Goal: Information Seeking & Learning: Learn about a topic

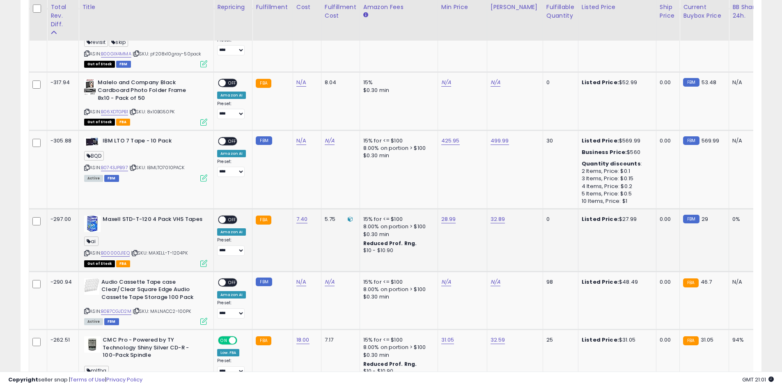
scroll to position [1369, 0]
click at [348, 222] on icon at bounding box center [350, 219] width 5 height 5
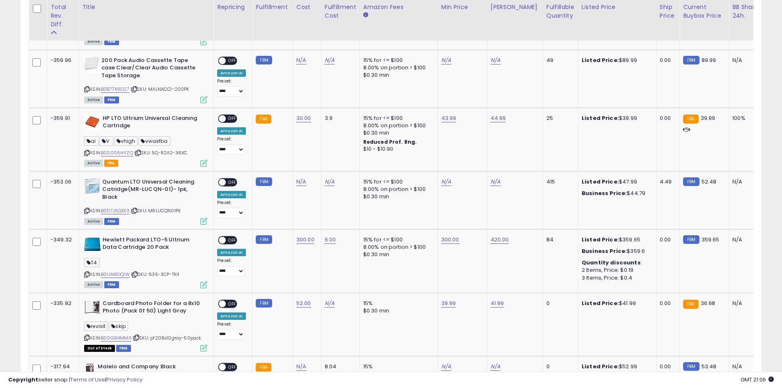
scroll to position [1084, 0]
click at [122, 278] on link "B01JN8DQIW" at bounding box center [115, 274] width 29 height 7
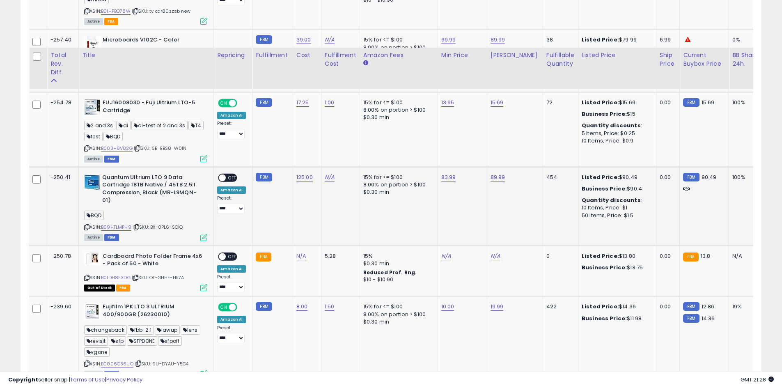
scroll to position [1796, 0]
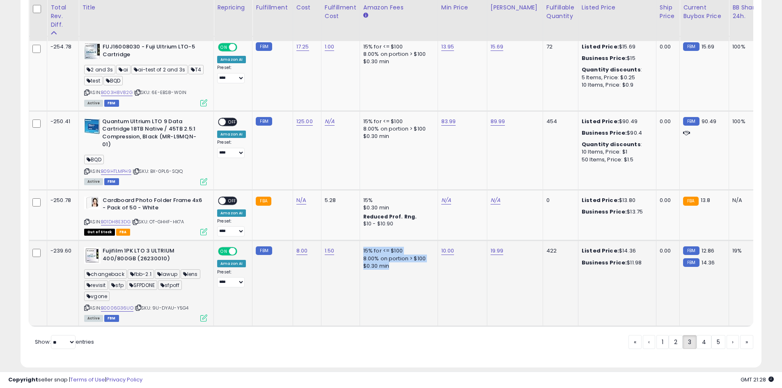
drag, startPoint x: 356, startPoint y: 261, endPoint x: 396, endPoint y: 280, distance: 43.7
click at [396, 280] on td "15% for <= $100 8.00% on portion > $100 $0.30 min" at bounding box center [399, 284] width 78 height 86
click at [411, 283] on td "15% for <= $100 8.00% on portion > $100 $0.30 min" at bounding box center [399, 284] width 78 height 86
drag, startPoint x: 362, startPoint y: 263, endPoint x: 397, endPoint y: 272, distance: 36.4
click at [397, 270] on div "15% for <= $100 8.00% on portion > $100 $0.30 min" at bounding box center [397, 258] width 68 height 23
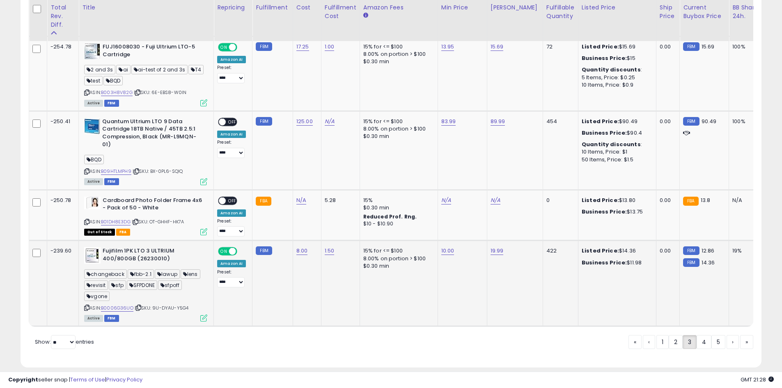
click at [406, 285] on td "15% for <= $100 8.00% on portion > $100 $0.30 min" at bounding box center [399, 284] width 78 height 86
drag, startPoint x: 357, startPoint y: 260, endPoint x: 392, endPoint y: 278, distance: 39.3
click at [392, 278] on td "15% for <= $100 8.00% on portion > $100 $0.30 min" at bounding box center [399, 284] width 78 height 86
click at [398, 270] on div "$0.30 min" at bounding box center [397, 265] width 68 height 7
drag, startPoint x: 357, startPoint y: 261, endPoint x: 381, endPoint y: 276, distance: 28.9
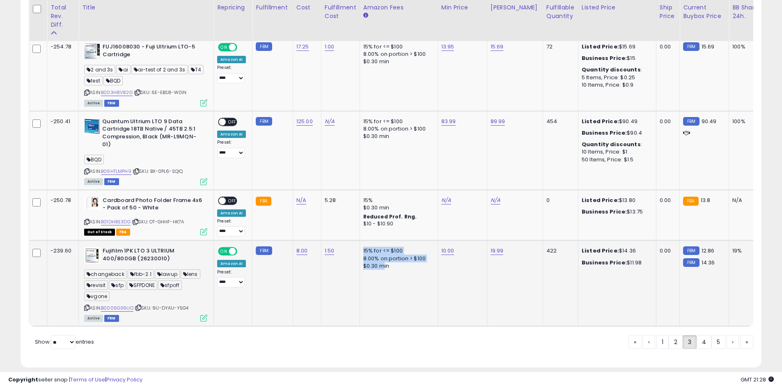
click at [381, 276] on td "15% for <= $100 8.00% on portion > $100 $0.30 min" at bounding box center [399, 284] width 78 height 86
click at [386, 270] on div "$0.30 min" at bounding box center [397, 265] width 68 height 7
drag, startPoint x: 373, startPoint y: 264, endPoint x: 397, endPoint y: 279, distance: 28.6
click at [397, 279] on td "15% for <= $100 8.00% on portion > $100 $0.30 min" at bounding box center [399, 284] width 78 height 86
click at [397, 270] on div "$0.30 min" at bounding box center [397, 265] width 68 height 7
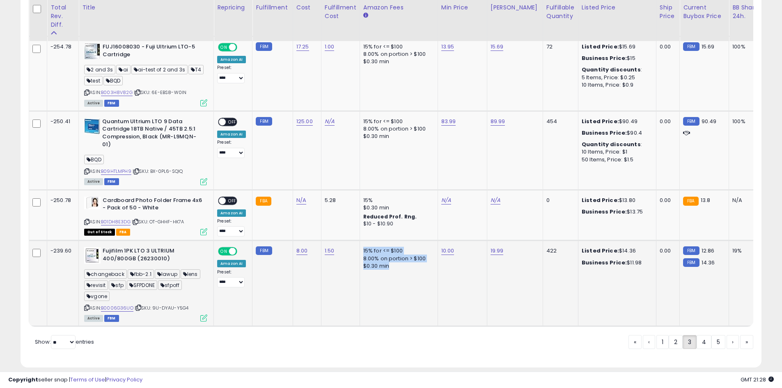
drag, startPoint x: 359, startPoint y: 258, endPoint x: 391, endPoint y: 275, distance: 36.2
click at [391, 275] on td "15% for <= $100 8.00% on portion > $100 $0.30 min" at bounding box center [399, 284] width 78 height 86
click at [400, 270] on div "$0.30 min" at bounding box center [397, 265] width 68 height 7
drag, startPoint x: 358, startPoint y: 260, endPoint x: 389, endPoint y: 278, distance: 35.5
click at [389, 278] on td "15% for <= $100 8.00% on portion > $100 $0.30 min" at bounding box center [399, 284] width 78 height 86
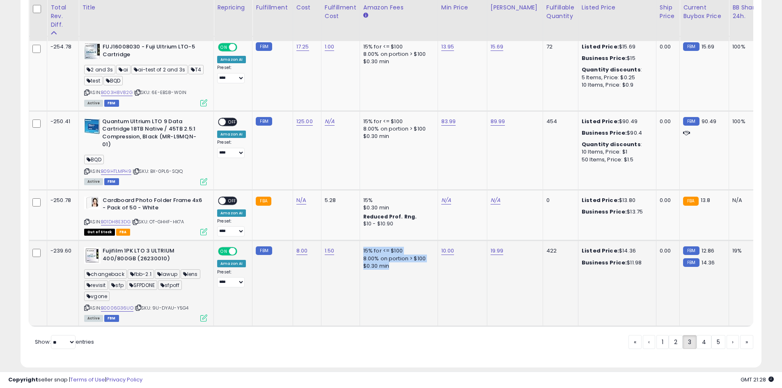
click at [394, 270] on div "$0.30 min" at bounding box center [397, 265] width 68 height 7
drag, startPoint x: 359, startPoint y: 263, endPoint x: 390, endPoint y: 278, distance: 34.5
click at [390, 278] on td "15% for <= $100 8.00% on portion > $100 $0.30 min" at bounding box center [399, 284] width 78 height 86
click at [405, 285] on td "15% for <= $100 8.00% on portion > $100 $0.30 min" at bounding box center [399, 284] width 78 height 86
drag, startPoint x: 359, startPoint y: 262, endPoint x: 391, endPoint y: 276, distance: 35.1
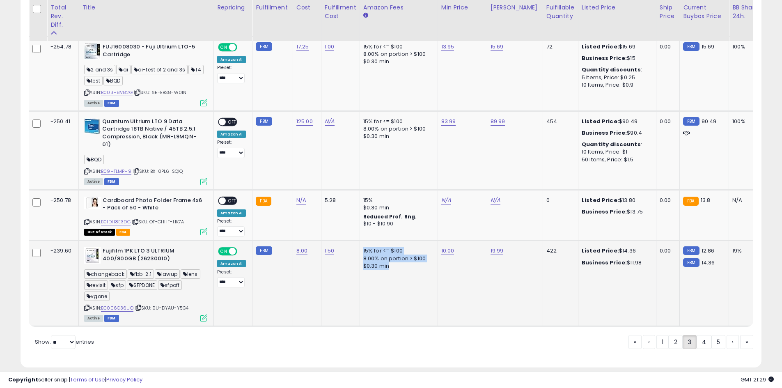
click at [391, 276] on td "15% for <= $100 8.00% on portion > $100 $0.30 min" at bounding box center [399, 284] width 78 height 86
click at [402, 282] on td "15% for <= $100 8.00% on portion > $100 $0.30 min" at bounding box center [399, 284] width 78 height 86
drag, startPoint x: 358, startPoint y: 262, endPoint x: 402, endPoint y: 287, distance: 50.2
click at [402, 287] on td "15% for <= $100 8.00% on portion > $100 $0.30 min" at bounding box center [399, 284] width 78 height 86
click at [403, 286] on td "15% for <= $100 8.00% on portion > $100 $0.30 min" at bounding box center [399, 284] width 78 height 86
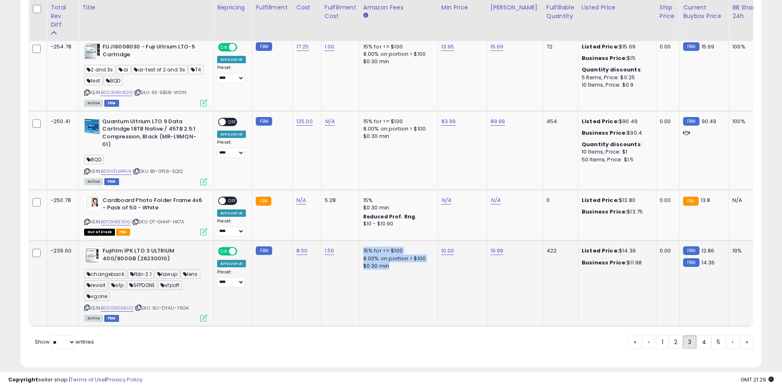
click at [403, 285] on td "15% for <= $100 8.00% on portion > $100 $0.30 min" at bounding box center [399, 284] width 78 height 86
drag, startPoint x: 359, startPoint y: 262, endPoint x: 412, endPoint y: 287, distance: 58.8
click at [387, 276] on td "15% for <= $100 8.00% on portion > $100 $0.30 min" at bounding box center [399, 284] width 78 height 86
click at [412, 287] on td "15% for <= $100 8.00% on portion > $100 $0.30 min" at bounding box center [399, 284] width 78 height 86
drag, startPoint x: 379, startPoint y: 261, endPoint x: 393, endPoint y: 277, distance: 21.2
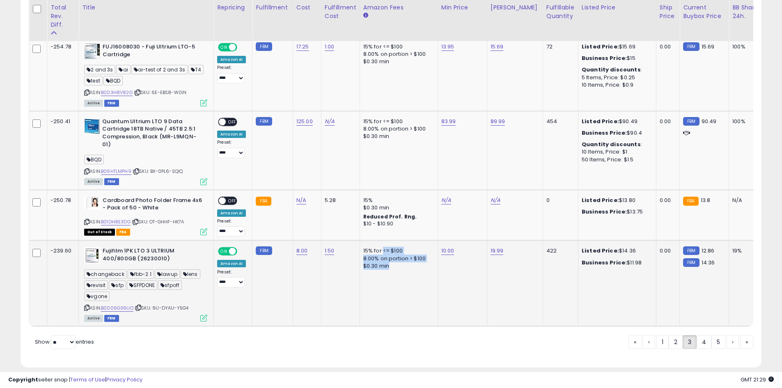
click at [393, 270] on div "15% for <= $100 8.00% on portion > $100 $0.30 min" at bounding box center [397, 258] width 68 height 23
click at [394, 270] on div "$0.30 min" at bounding box center [397, 265] width 68 height 7
click at [356, 265] on td "1.50" at bounding box center [340, 284] width 39 height 86
drag, startPoint x: 356, startPoint y: 263, endPoint x: 389, endPoint y: 279, distance: 36.5
click at [389, 279] on td "15% for <= $100 8.00% on portion > $100 $0.30 min" at bounding box center [399, 284] width 78 height 86
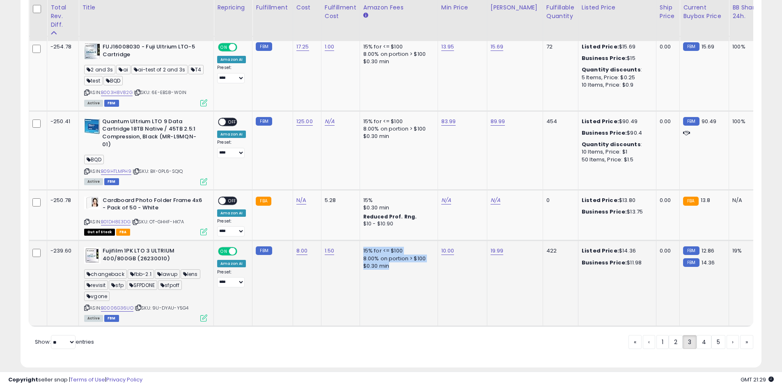
click at [394, 270] on div "$0.30 min" at bounding box center [397, 265] width 68 height 7
drag, startPoint x: 398, startPoint y: 282, endPoint x: 356, endPoint y: 266, distance: 44.8
click at [360, 266] on td "15% for <= $100 8.00% on portion > $100 $0.30 min" at bounding box center [399, 284] width 78 height 86
click at [412, 287] on td "15% for <= $100 8.00% on portion > $100 $0.30 min" at bounding box center [399, 284] width 78 height 86
